Goal: Communication & Community: Answer question/provide support

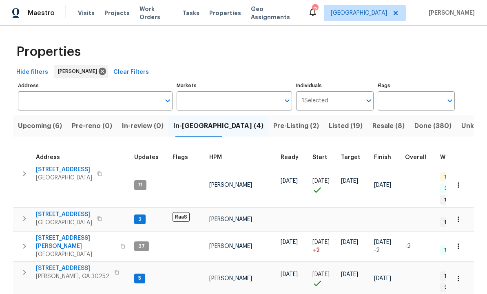
scroll to position [0, 7]
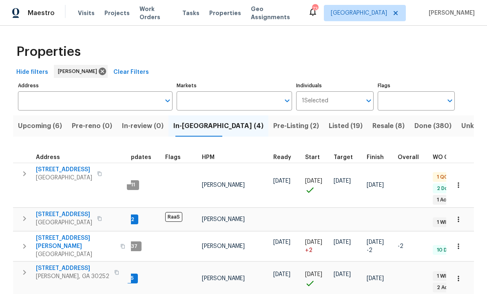
click at [20, 173] on icon "button" at bounding box center [25, 174] width 10 height 10
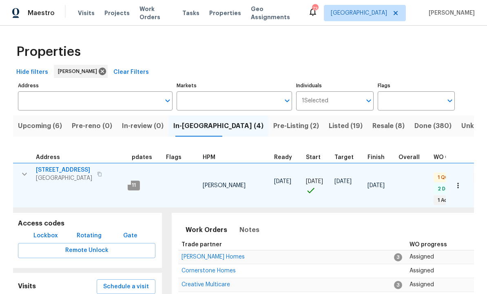
click at [48, 231] on span "Lockbox" at bounding box center [45, 236] width 24 height 10
click at [47, 231] on span "Lockbox" at bounding box center [45, 236] width 24 height 10
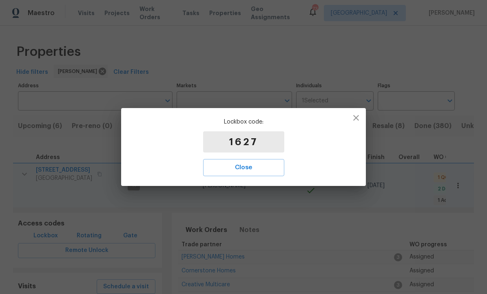
click at [249, 168] on span "Close" at bounding box center [243, 167] width 63 height 11
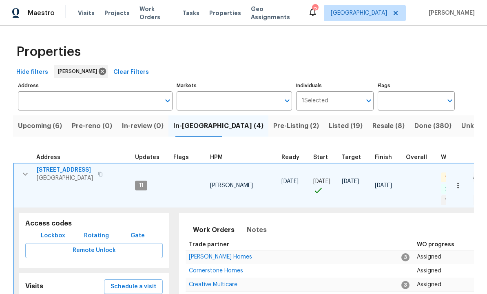
scroll to position [0, 0]
click at [25, 175] on icon "button" at bounding box center [25, 174] width 5 height 3
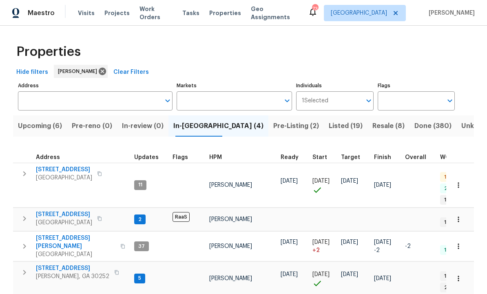
click at [70, 170] on span "[STREET_ADDRESS]" at bounding box center [64, 170] width 56 height 8
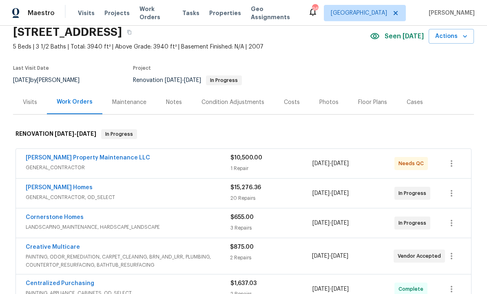
scroll to position [34, 0]
click at [53, 189] on link "[PERSON_NAME] Homes" at bounding box center [59, 187] width 67 height 6
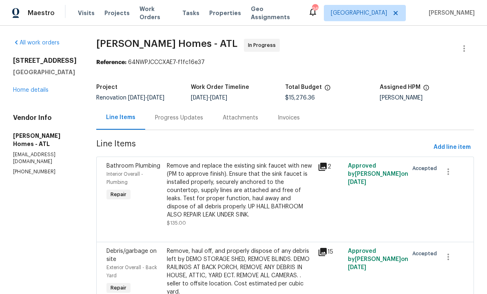
click at [168, 117] on div "Progress Updates" at bounding box center [179, 118] width 48 height 8
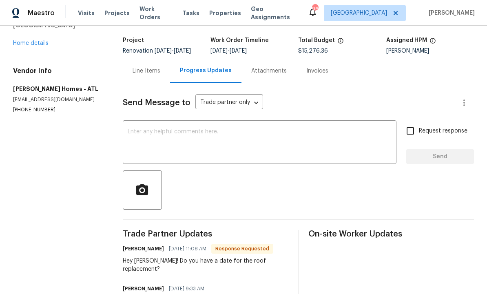
scroll to position [46, 0]
click at [179, 149] on textarea at bounding box center [260, 143] width 264 height 29
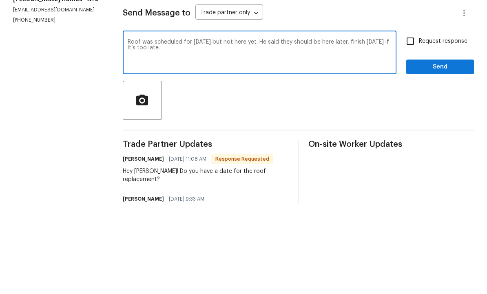
type textarea "Roof was scheduled for today but not here yet. He said they should be here late…"
click at [414, 123] on input "Request response" at bounding box center [410, 131] width 17 height 17
checkbox input "true"
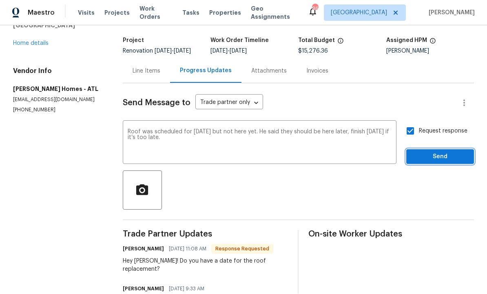
click at [433, 152] on span "Send" at bounding box center [440, 157] width 55 height 10
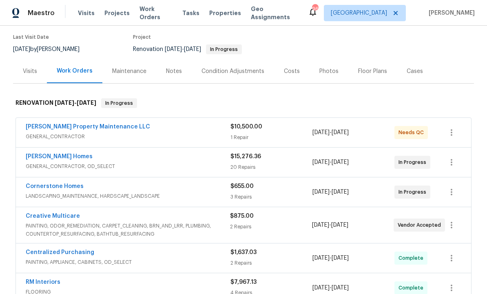
scroll to position [65, 0]
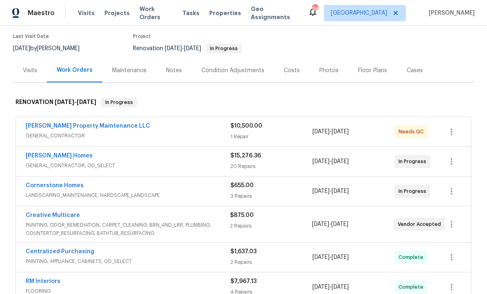
click at [60, 215] on link "Creative Multicare" at bounding box center [53, 216] width 54 height 6
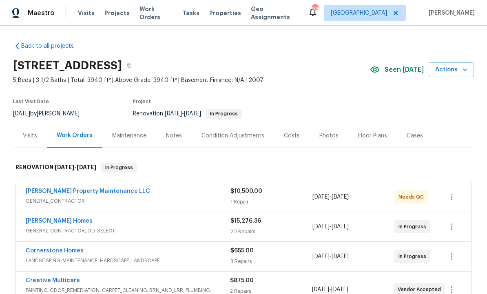
scroll to position [12, 0]
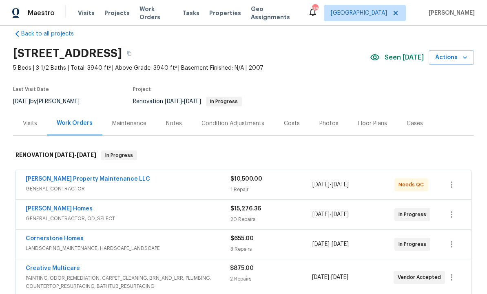
click at [53, 209] on link "[PERSON_NAME] Homes" at bounding box center [59, 209] width 67 height 6
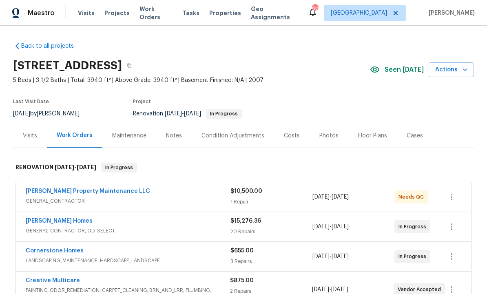
click at [232, 133] on div "Condition Adjustments" at bounding box center [232, 136] width 63 height 8
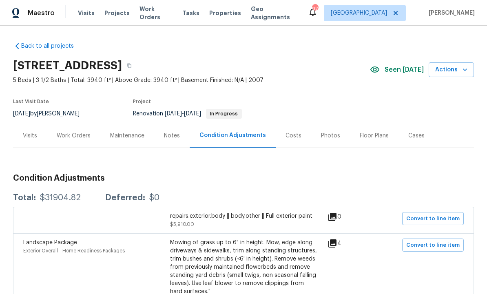
click at [290, 137] on div "Costs" at bounding box center [294, 136] width 16 height 8
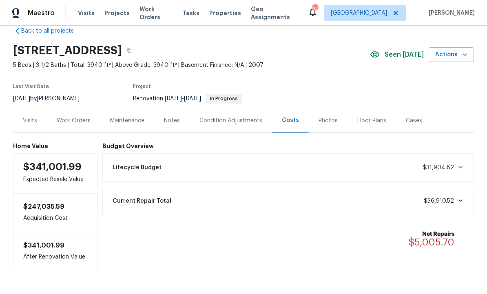
scroll to position [15, 0]
click at [79, 120] on div "Work Orders" at bounding box center [74, 121] width 34 height 8
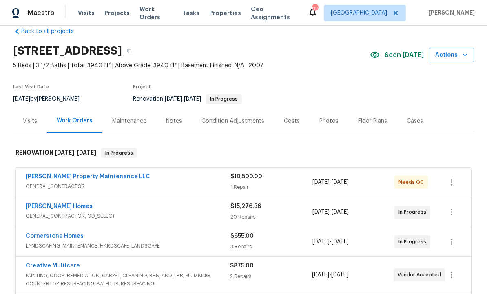
click at [62, 206] on link "[PERSON_NAME] Homes" at bounding box center [59, 207] width 67 height 6
